Goal: Transaction & Acquisition: Book appointment/travel/reservation

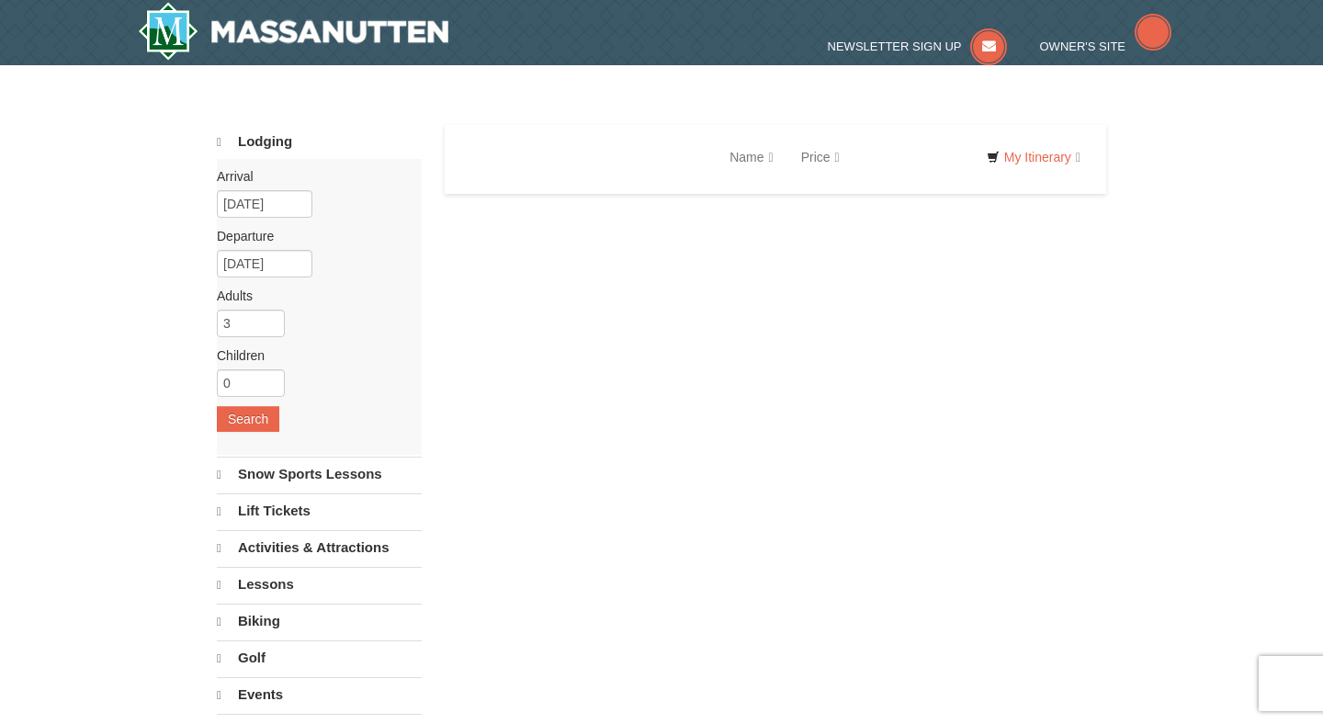
select select "10"
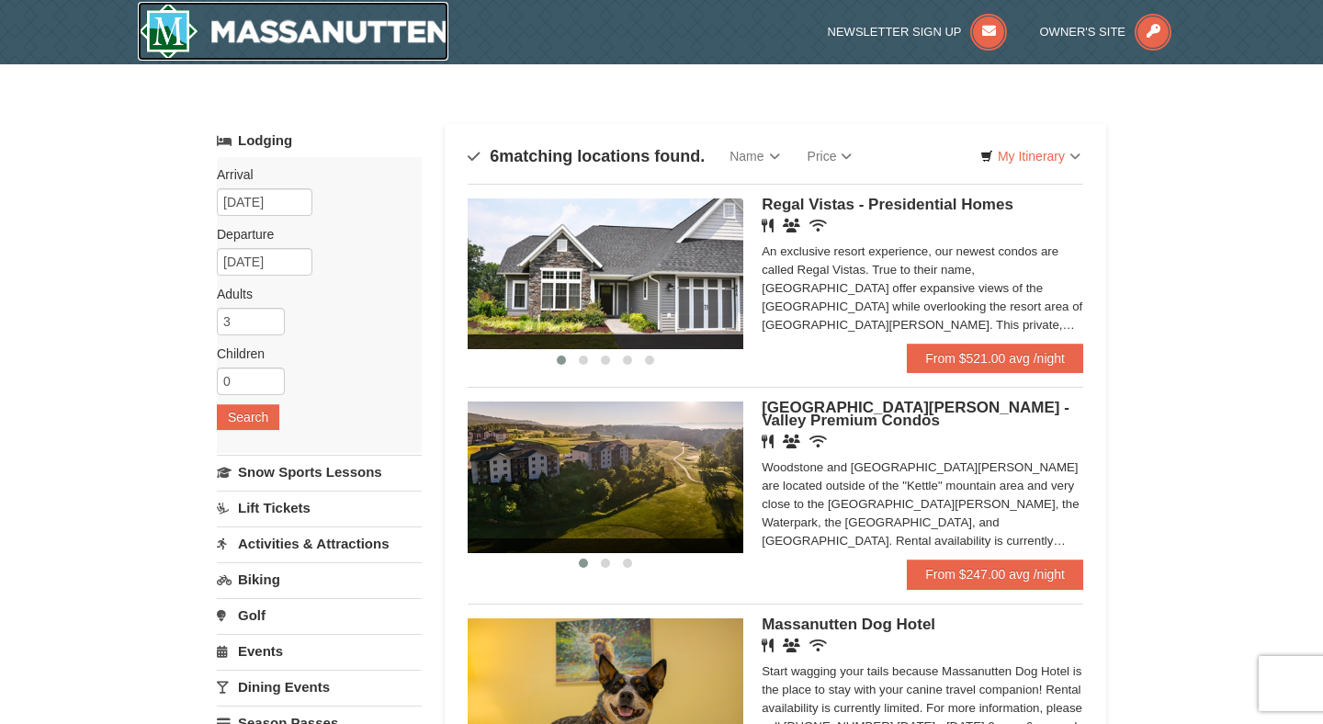
click at [350, 26] on img at bounding box center [293, 31] width 310 height 59
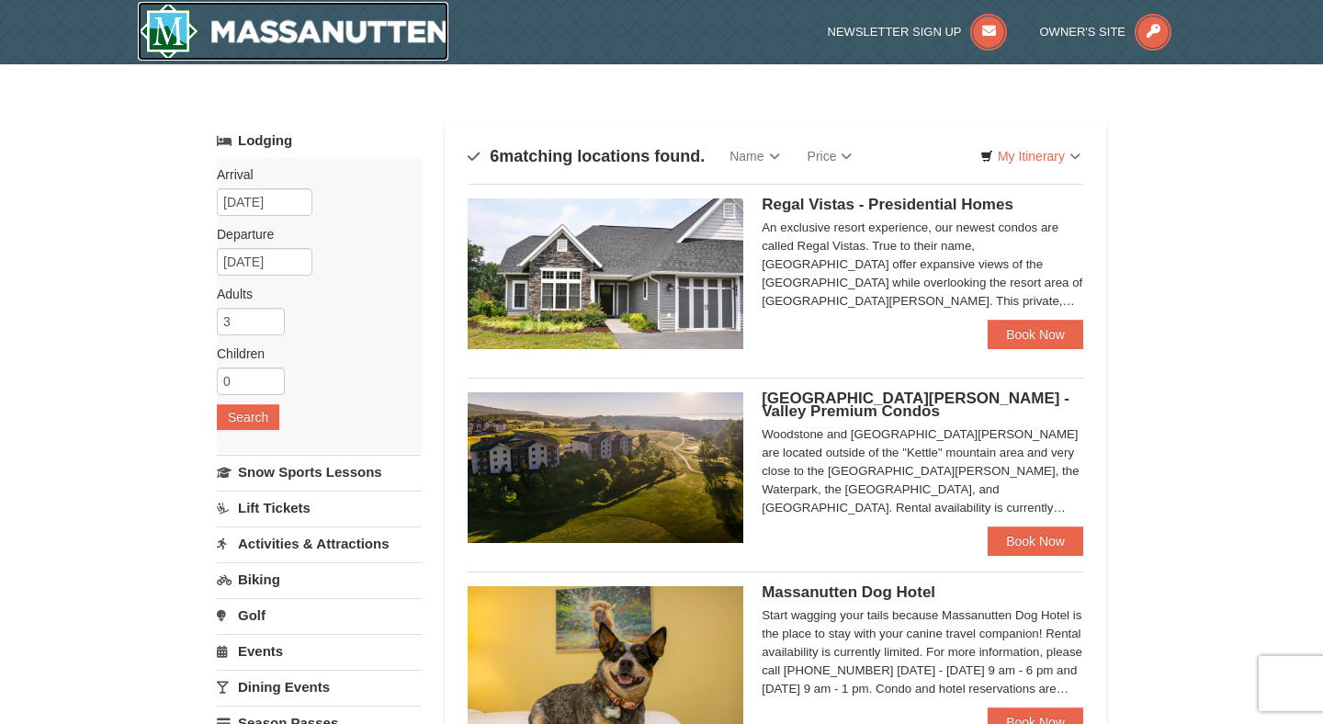
click at [302, 24] on img at bounding box center [293, 31] width 310 height 59
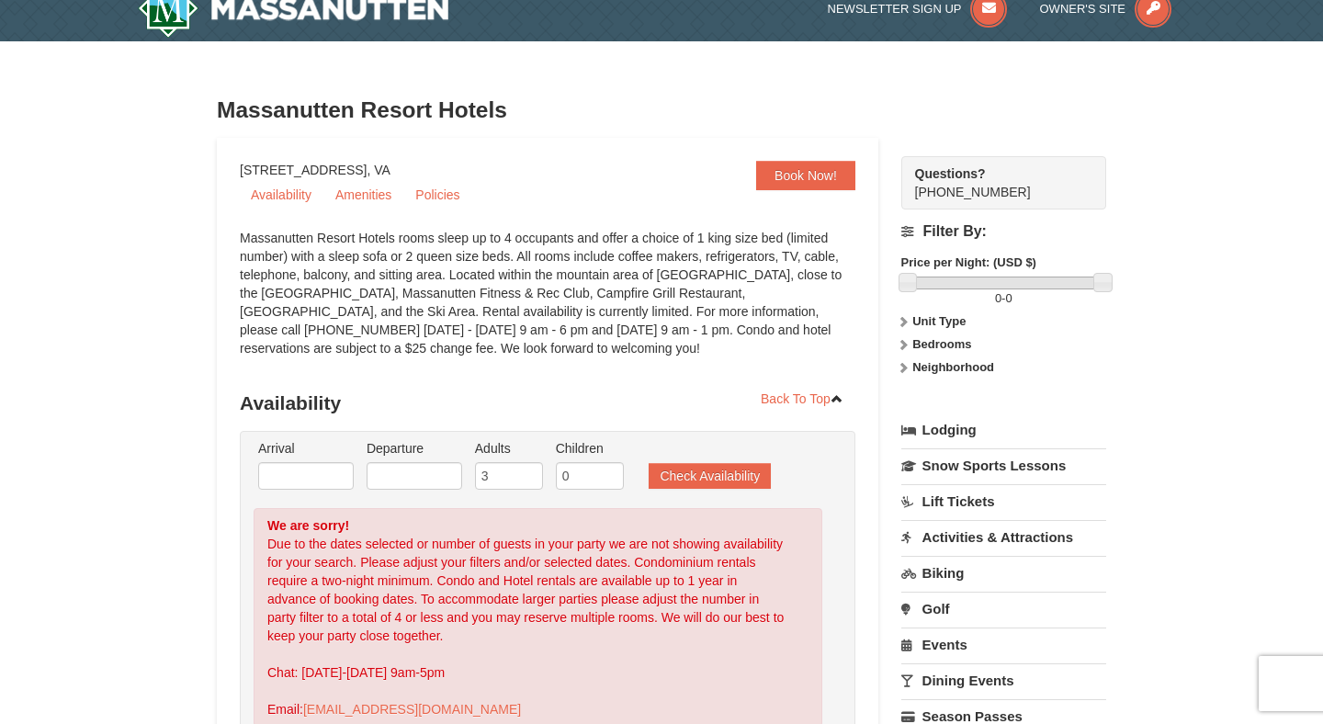
scroll to position [30, 0]
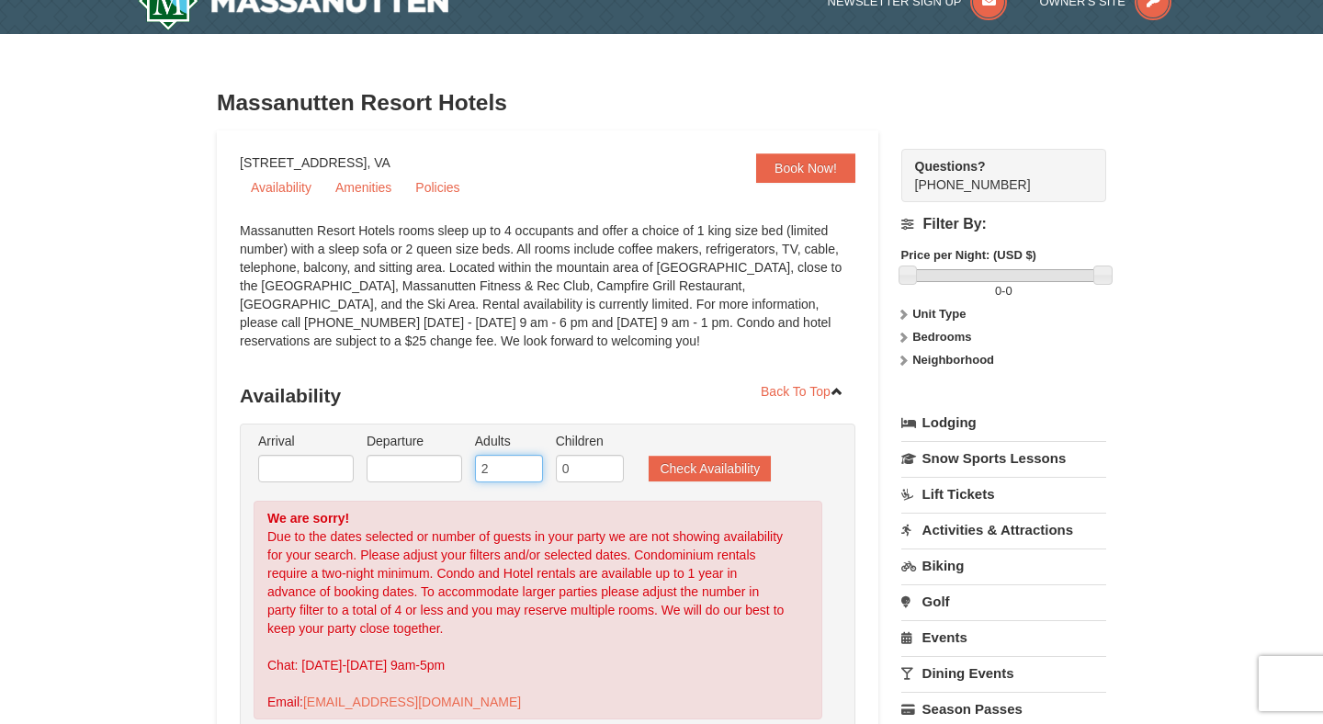
type input "2"
click at [530, 473] on input "2" at bounding box center [509, 469] width 68 height 28
click at [717, 464] on button "Check Availability" at bounding box center [710, 469] width 122 height 26
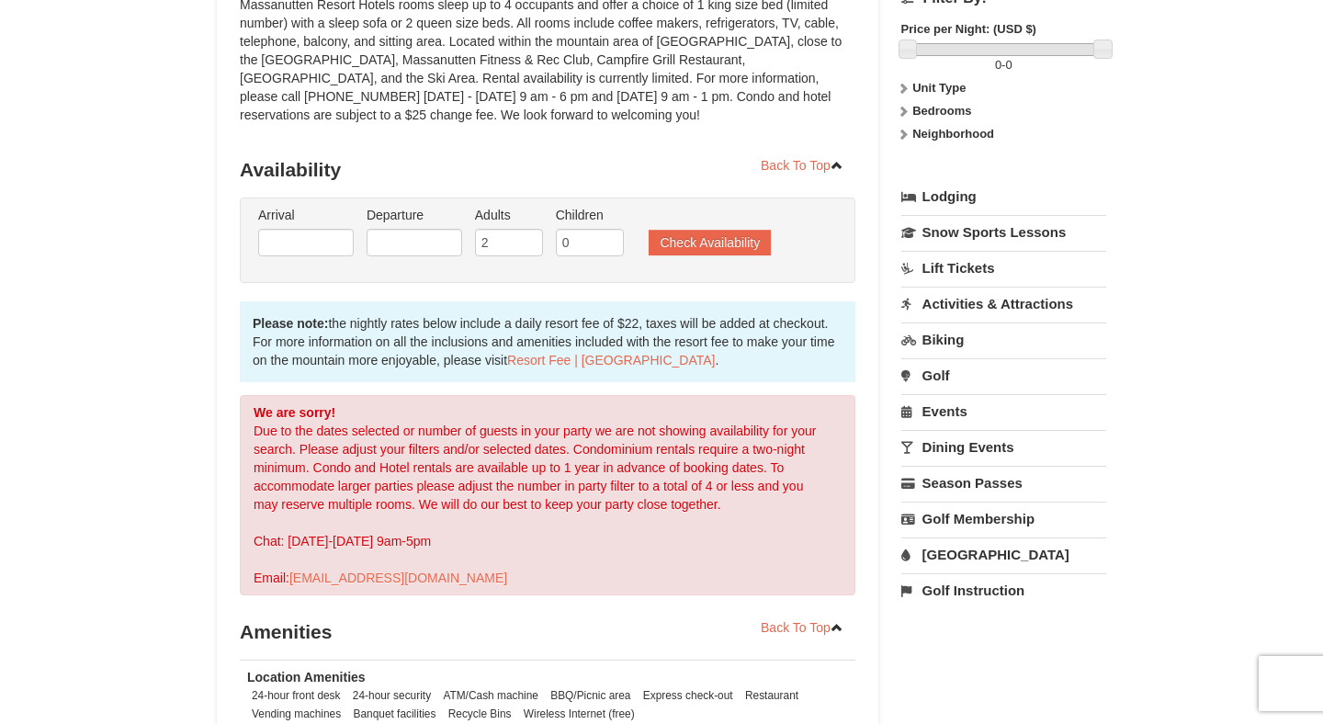
scroll to position [207, 0]
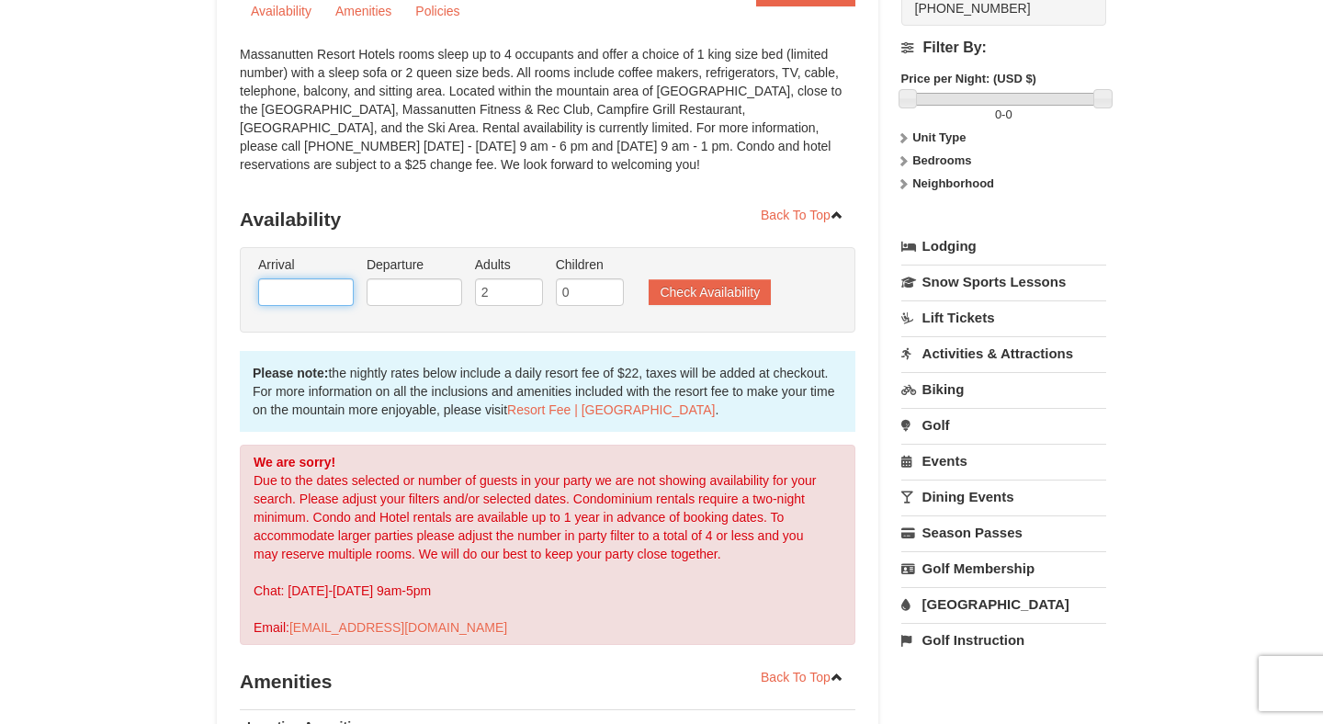
click at [308, 287] on input "text" at bounding box center [306, 292] width 96 height 28
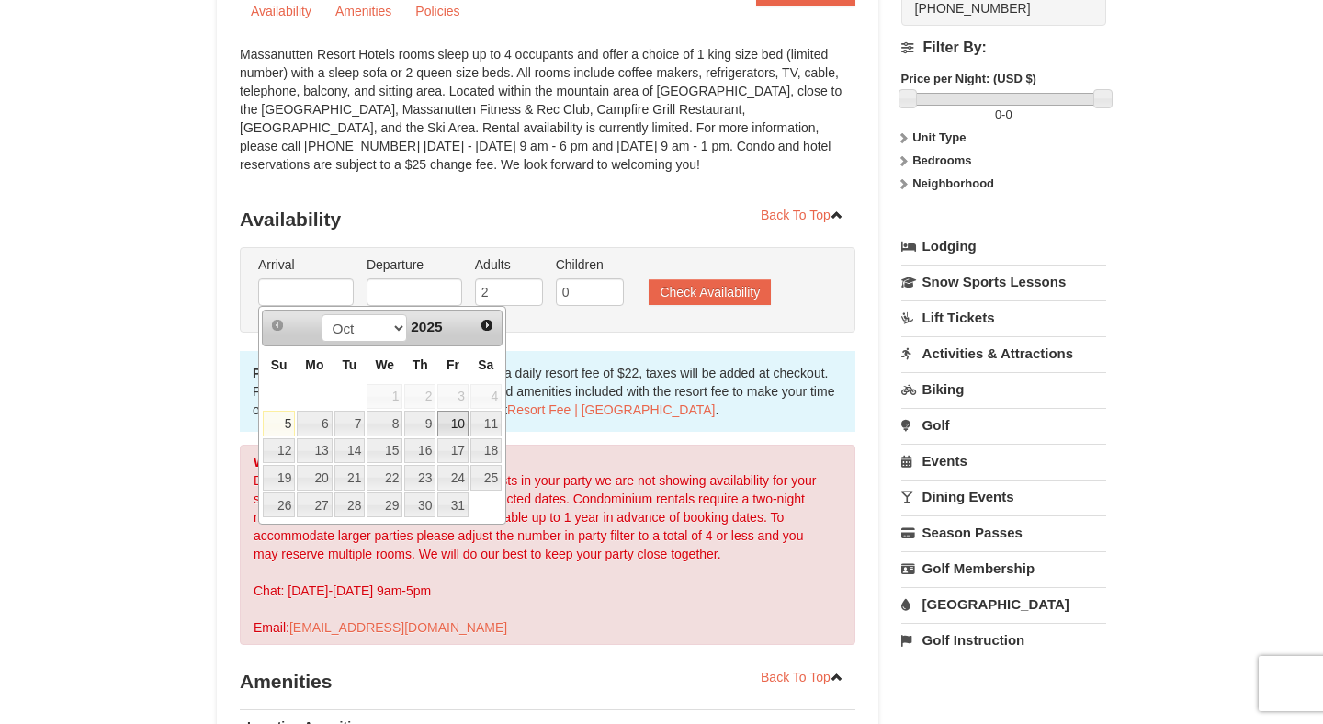
click at [457, 427] on link "10" at bounding box center [452, 424] width 31 height 26
type input "[DATE]"
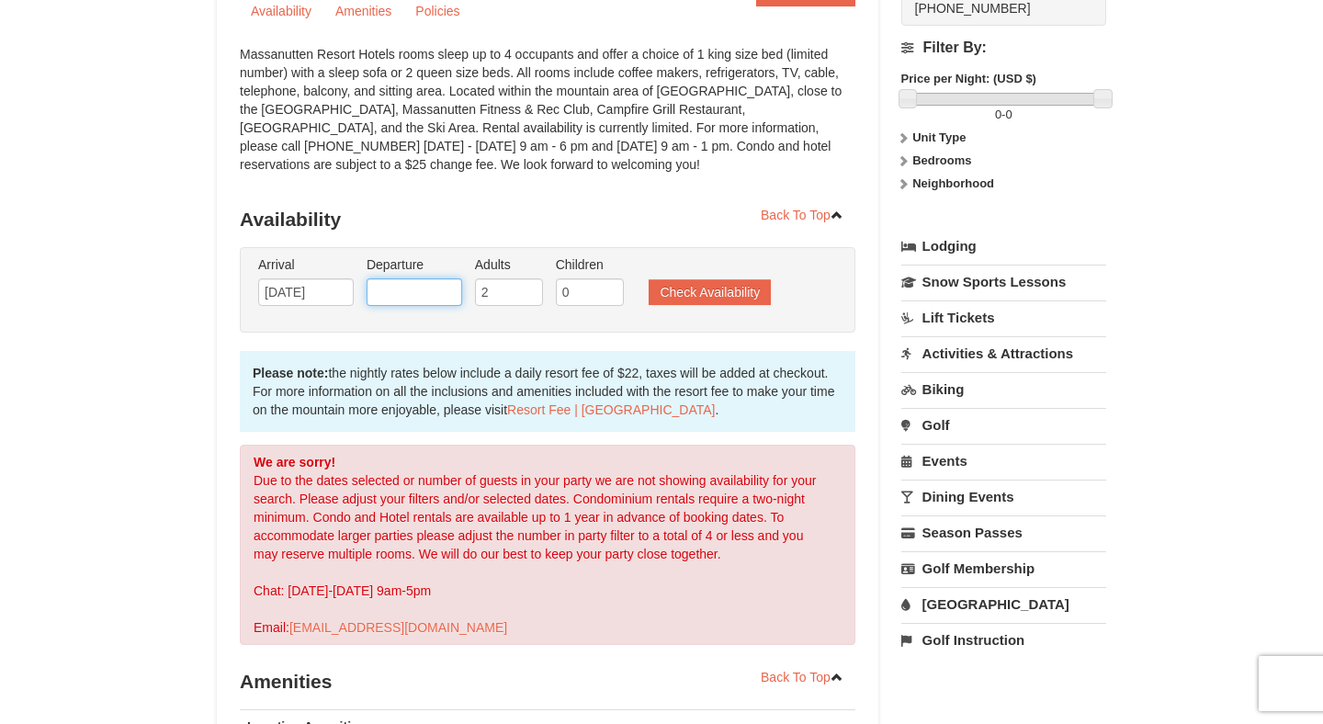
click at [426, 301] on input "text" at bounding box center [415, 292] width 96 height 28
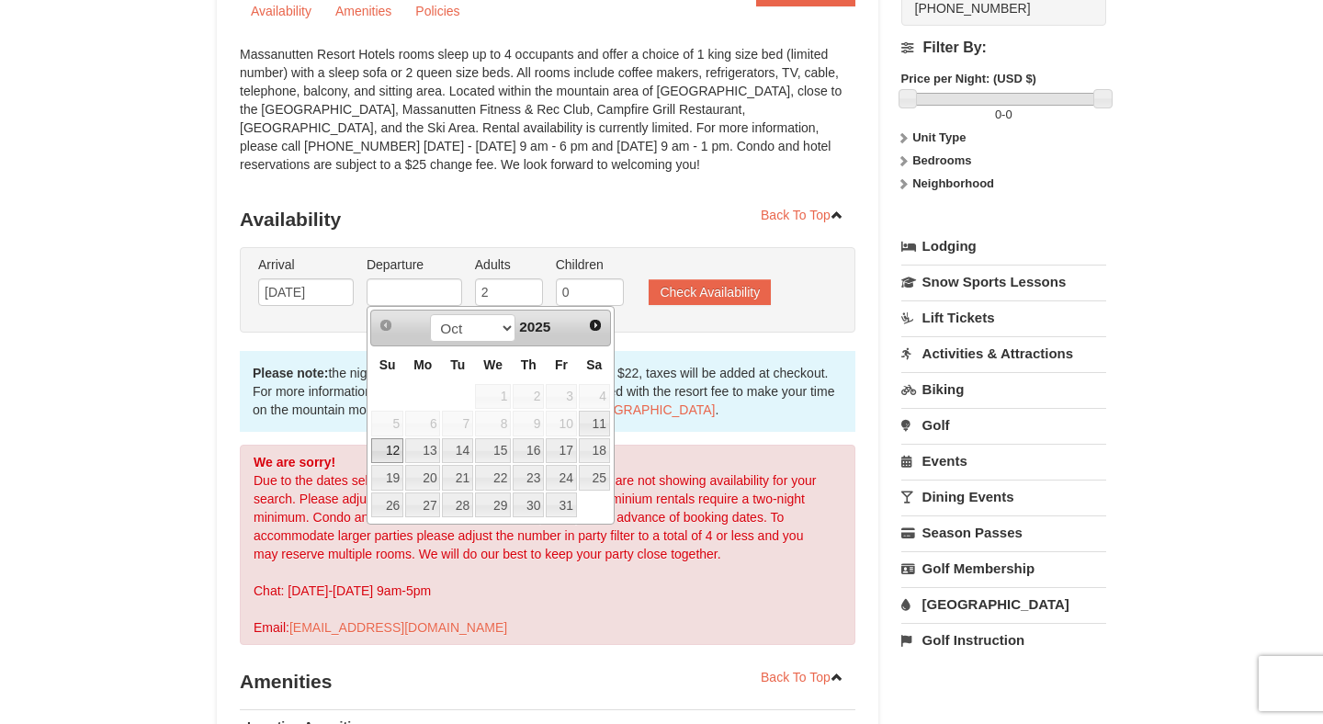
click at [380, 453] on link "12" at bounding box center [387, 451] width 32 height 26
type input "[DATE]"
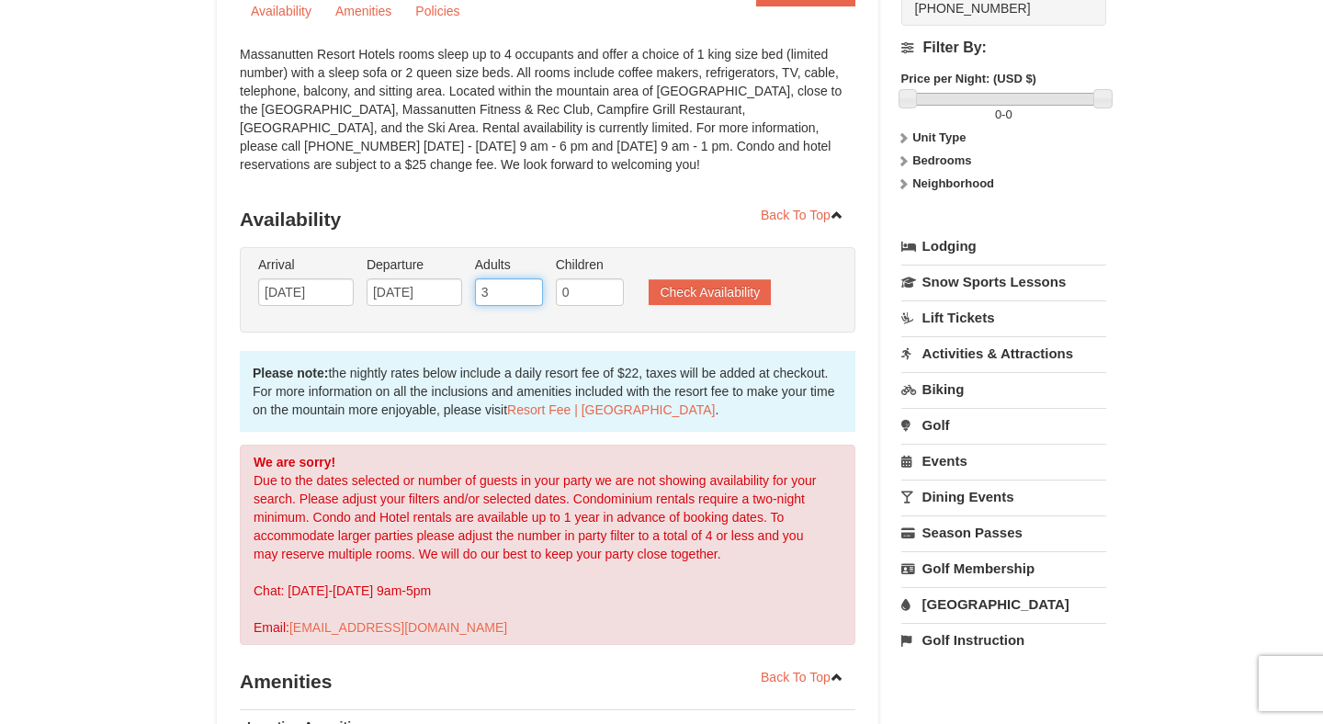
type input "3"
click at [530, 286] on input "3" at bounding box center [509, 292] width 68 height 28
click at [677, 291] on button "Check Availability" at bounding box center [710, 292] width 122 height 26
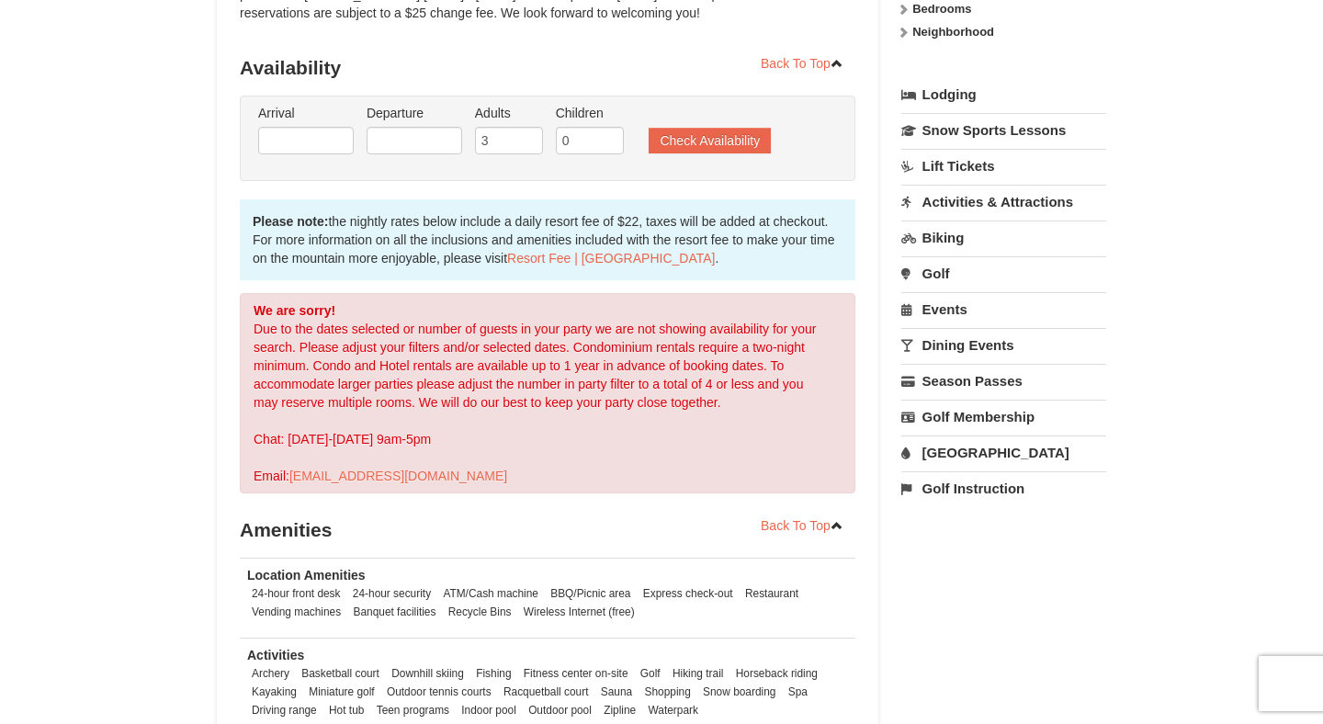
scroll to position [355, 0]
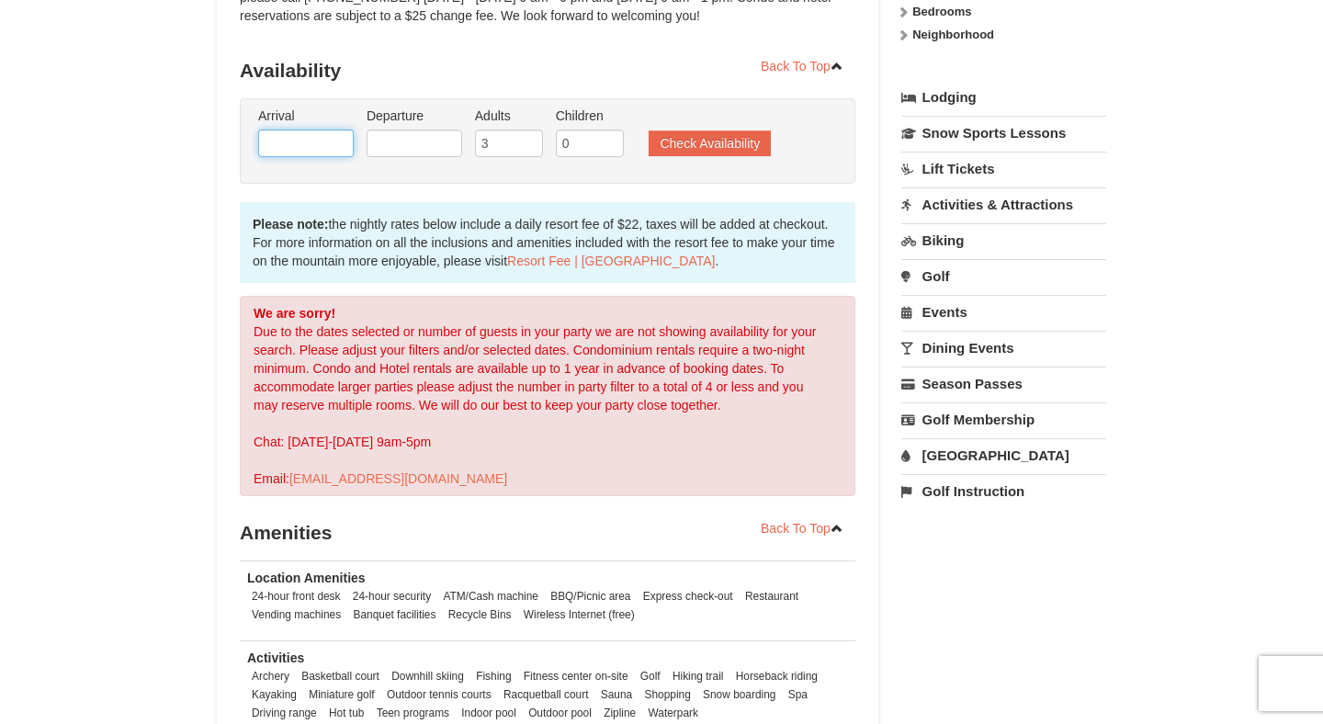
click at [332, 142] on input "text" at bounding box center [306, 144] width 96 height 28
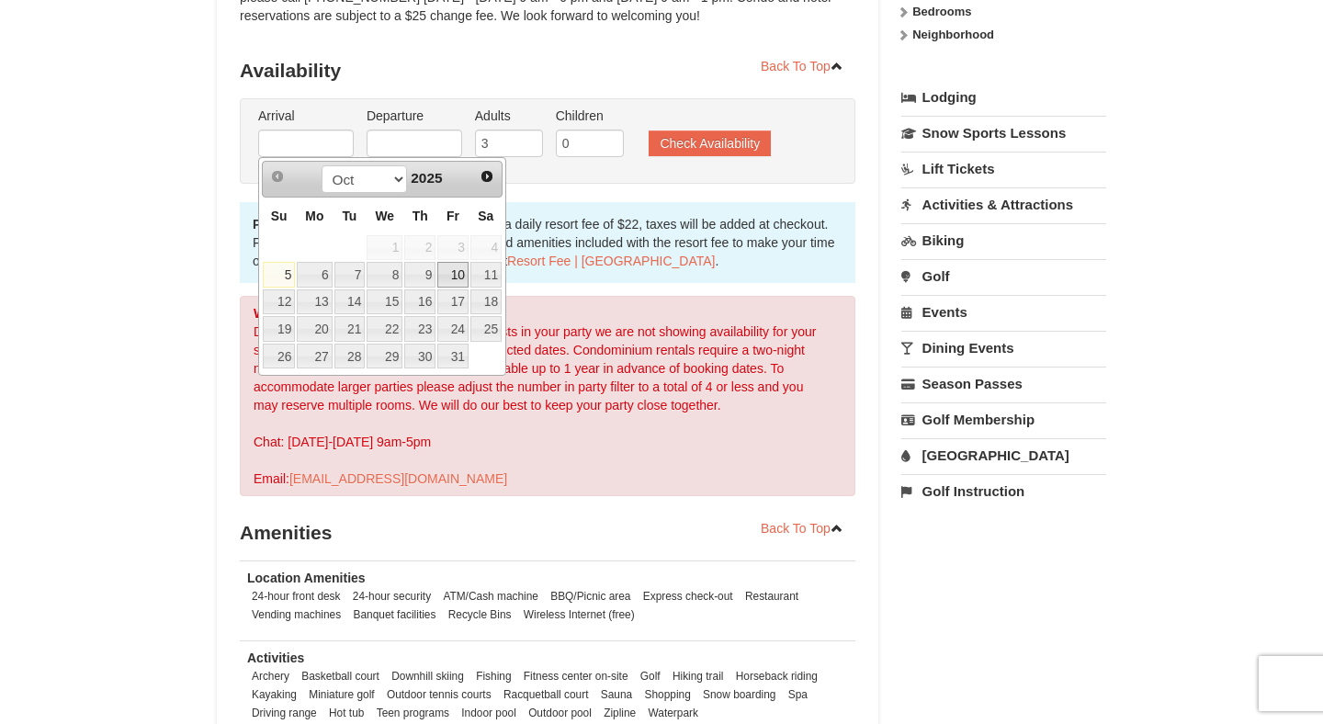
click at [467, 270] on link "10" at bounding box center [452, 275] width 31 height 26
type input "[DATE]"
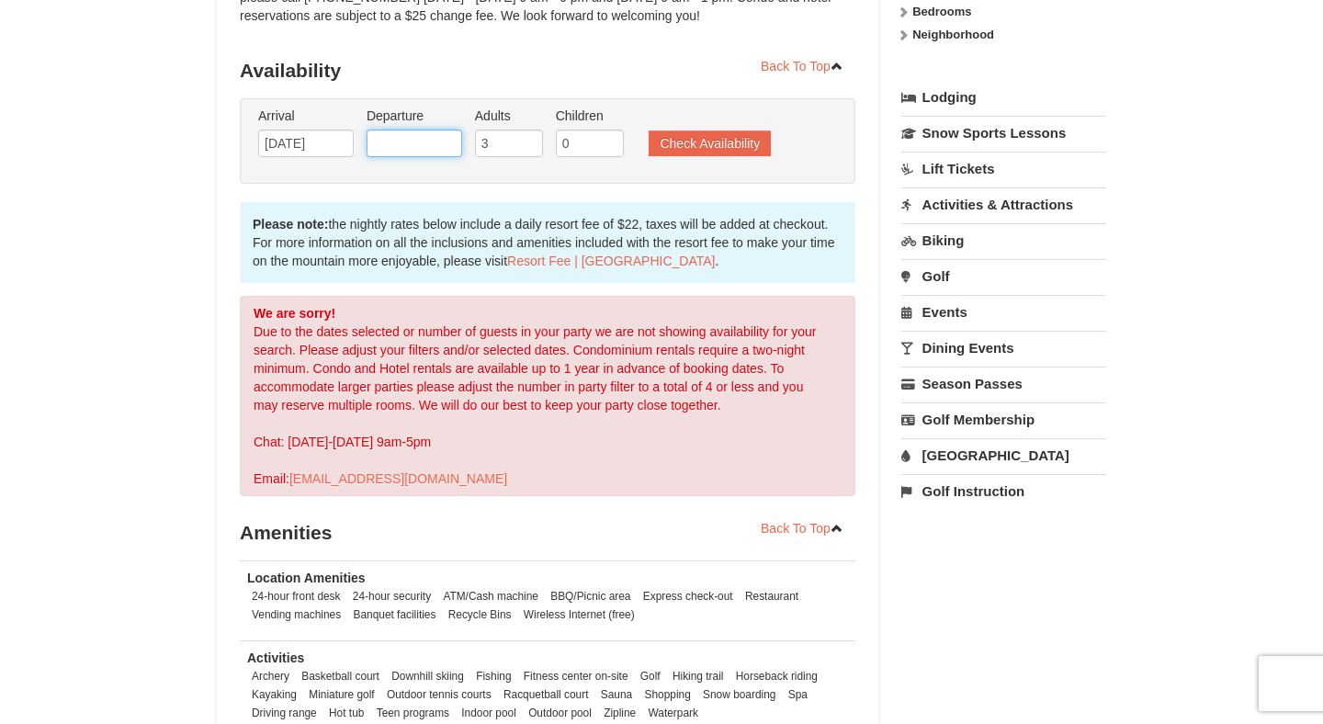
click at [428, 146] on input "text" at bounding box center [415, 144] width 96 height 28
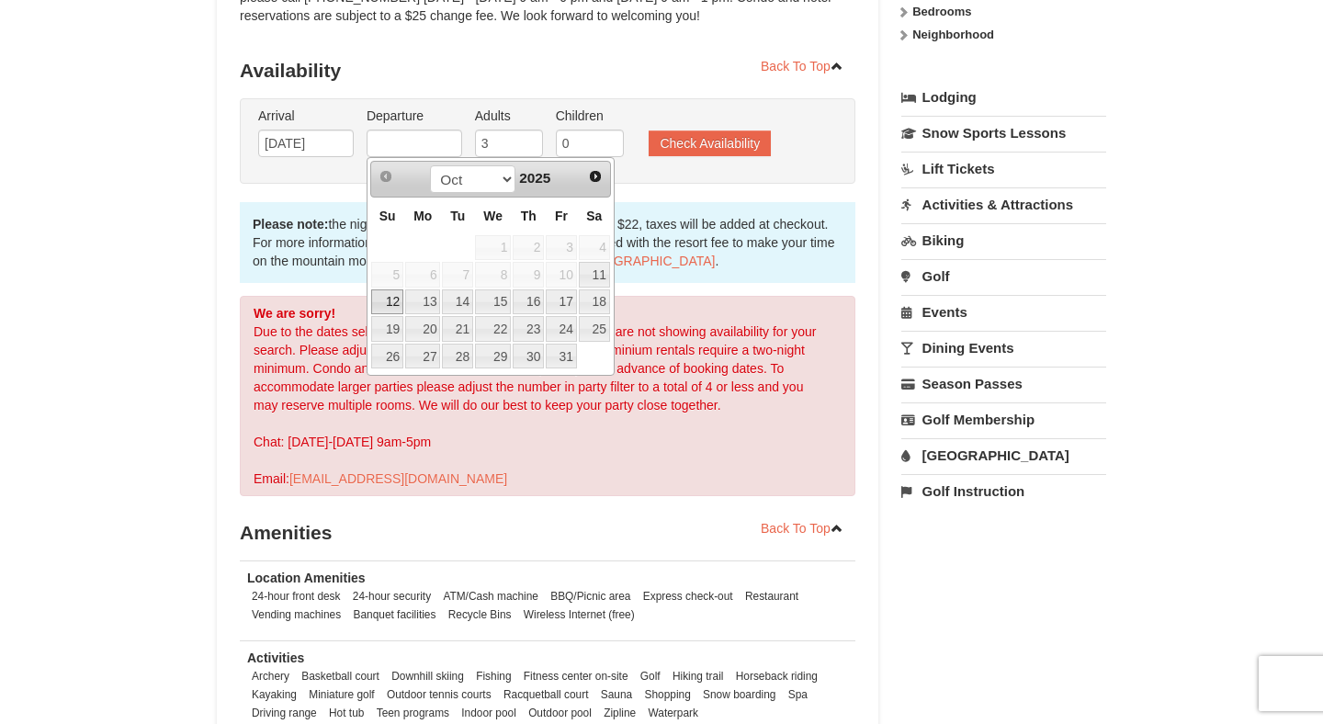
click at [395, 298] on link "12" at bounding box center [387, 302] width 32 height 26
type input "[DATE]"
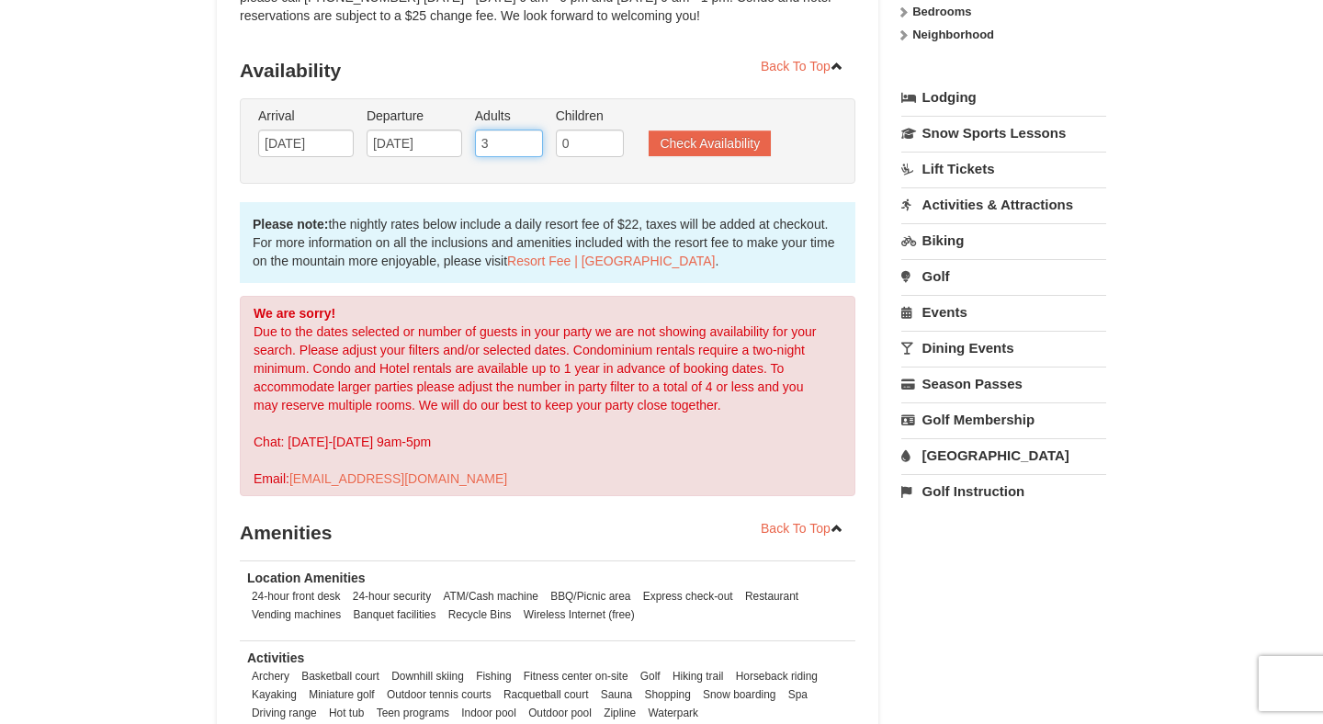
click at [508, 141] on input "3" at bounding box center [509, 144] width 68 height 28
type input "2"
click at [531, 145] on input "2" at bounding box center [509, 144] width 68 height 28
click at [712, 139] on button "Check Availability" at bounding box center [710, 143] width 122 height 26
